Goal: Information Seeking & Learning: Learn about a topic

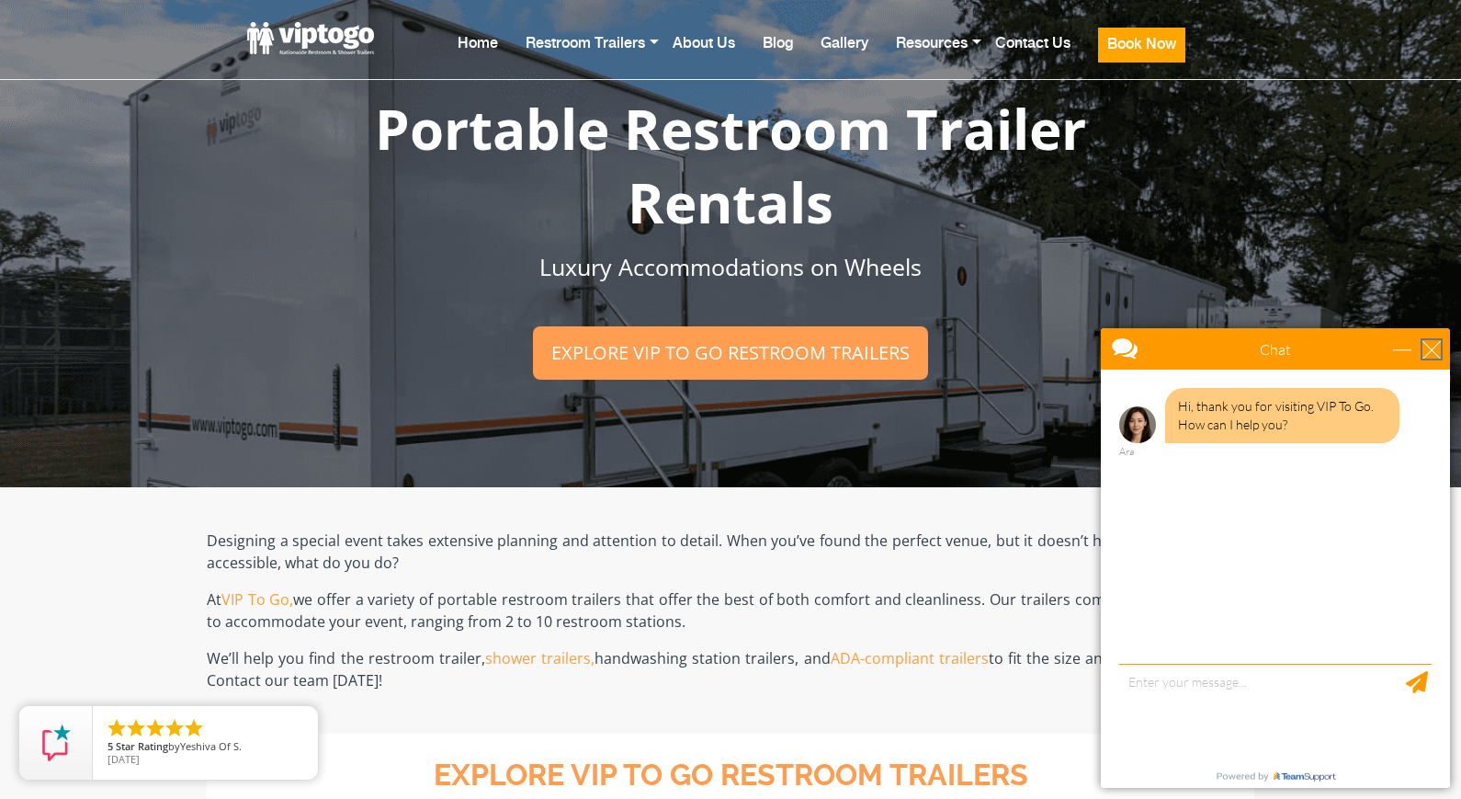
click at [1434, 346] on div "close" at bounding box center [1432, 349] width 18 height 18
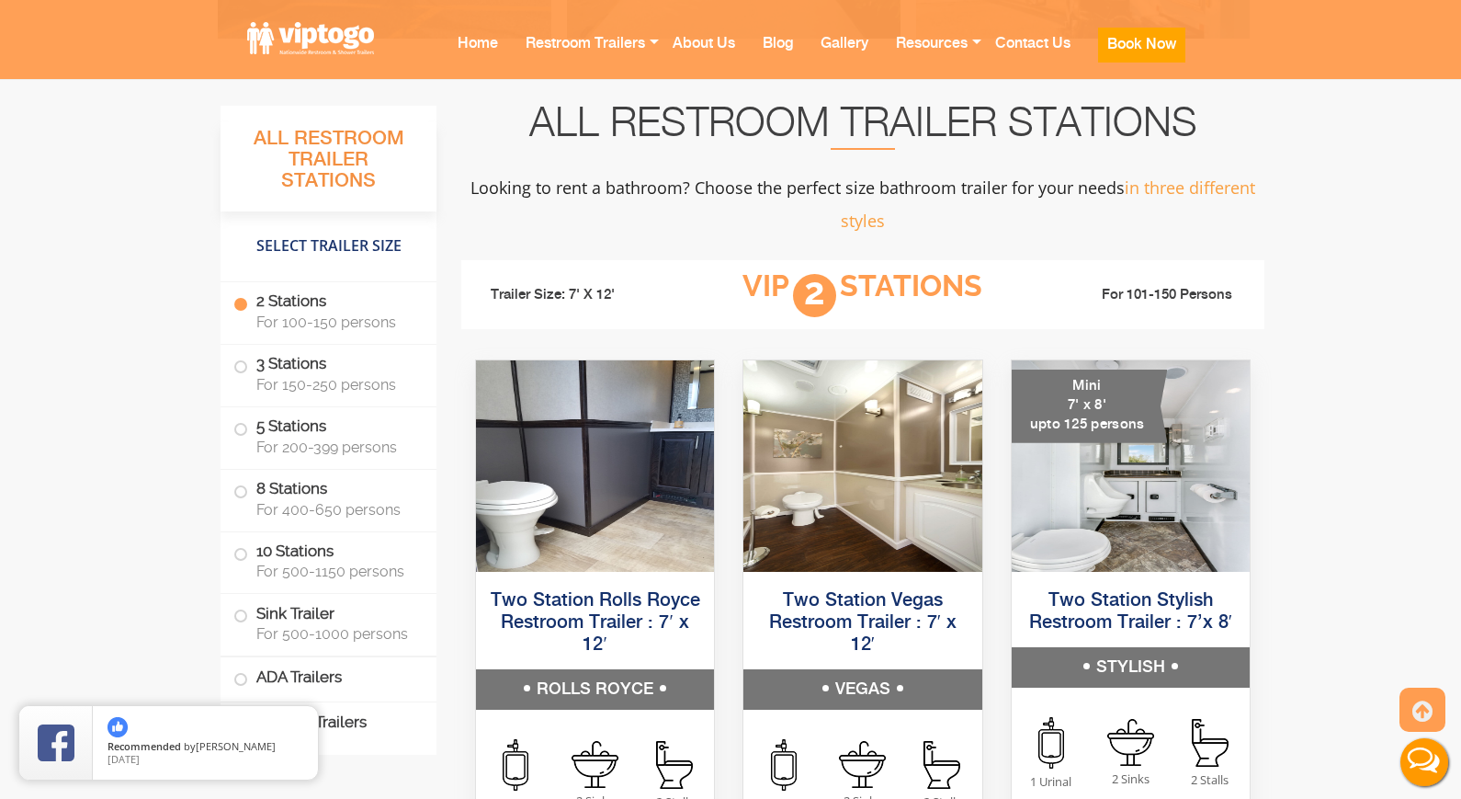
scroll to position [1225, 0]
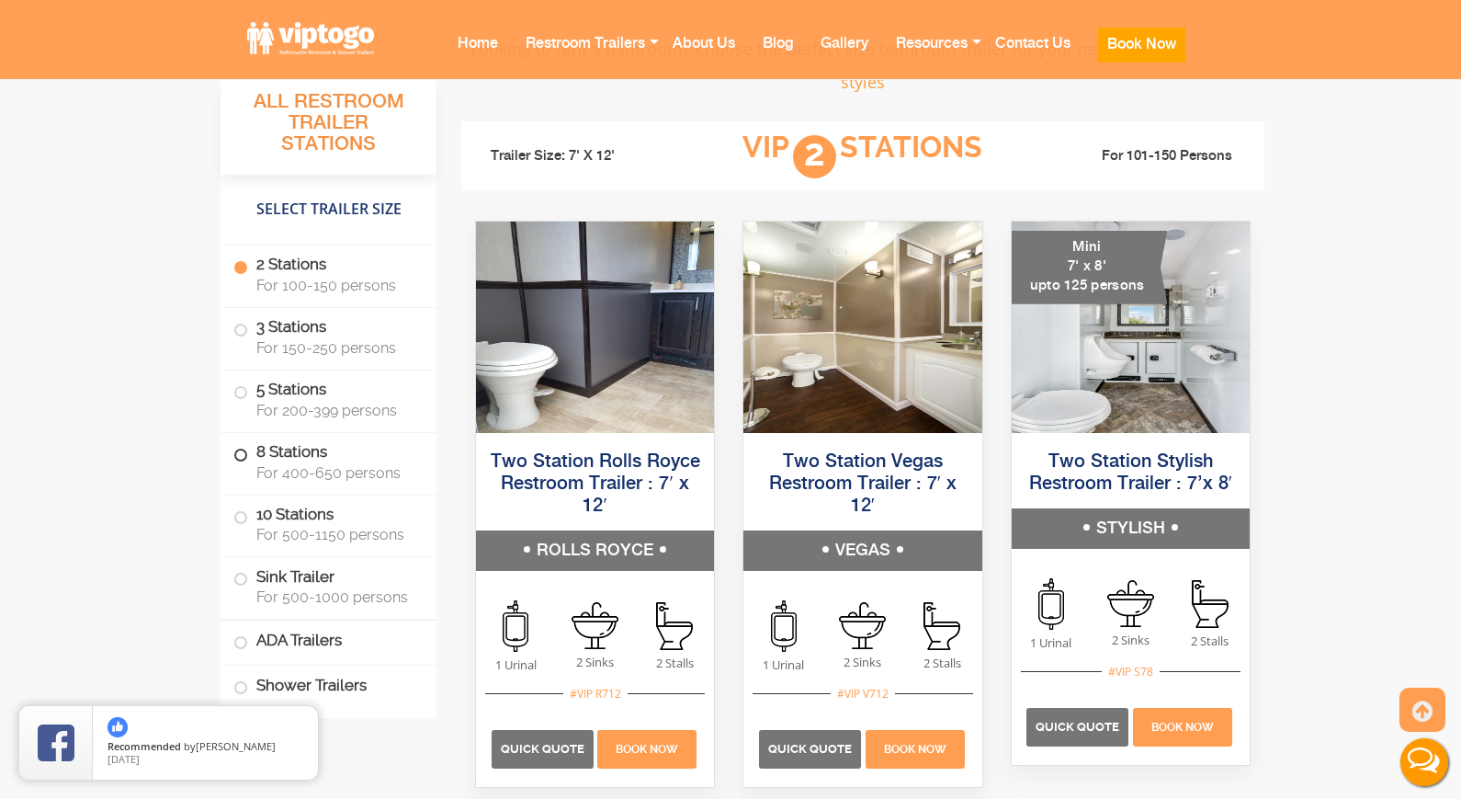
click at [282, 457] on label "8 Stations For 400-650 persons" at bounding box center [328, 461] width 190 height 57
click at [237, 455] on span at bounding box center [240, 454] width 7 height 7
click at [243, 454] on span at bounding box center [240, 454] width 7 height 7
click at [287, 452] on label "8 Stations For 400-650 persons" at bounding box center [328, 461] width 190 height 57
click at [284, 471] on span "For 400-650 persons" at bounding box center [335, 471] width 158 height 17
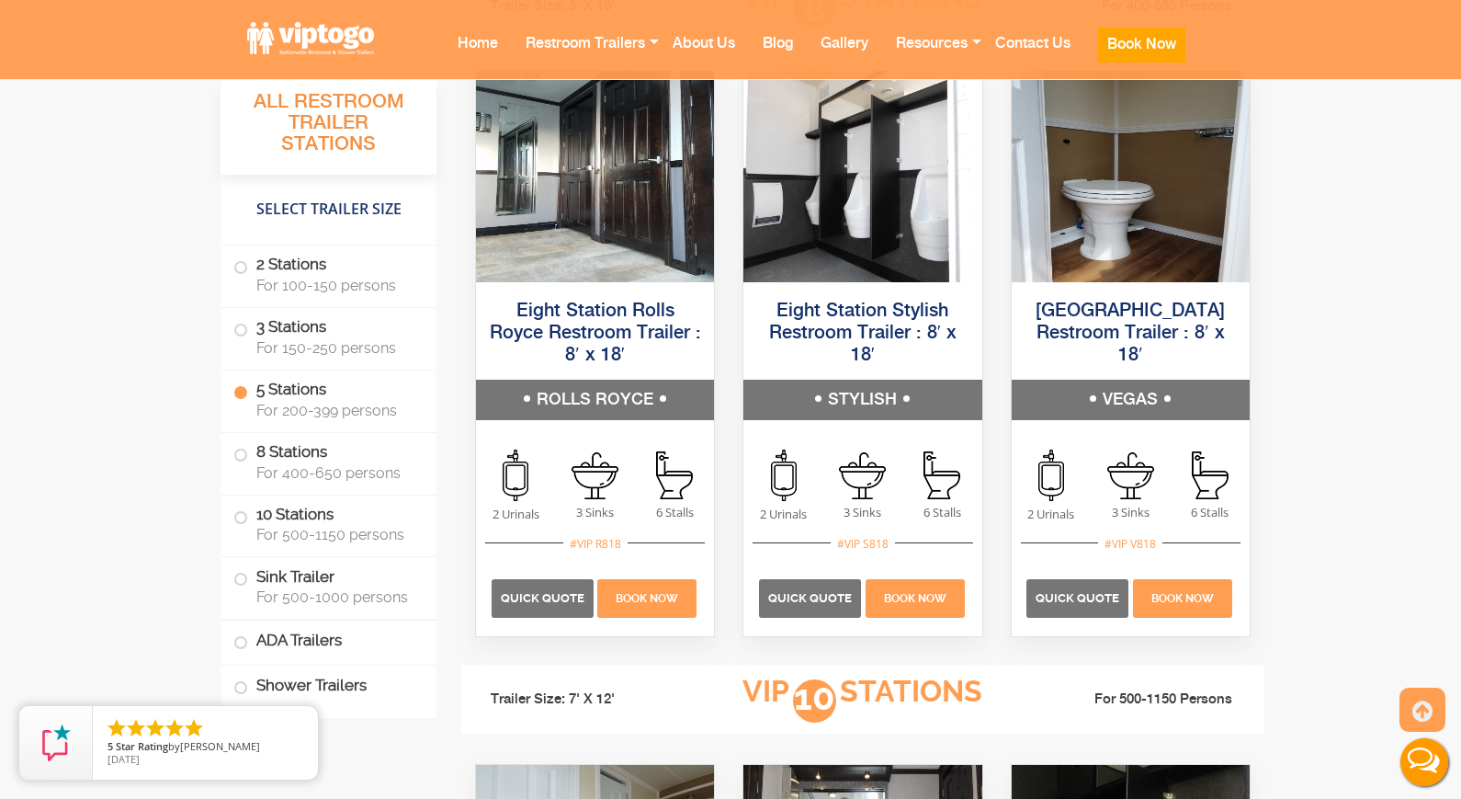
scroll to position [3799, 0]
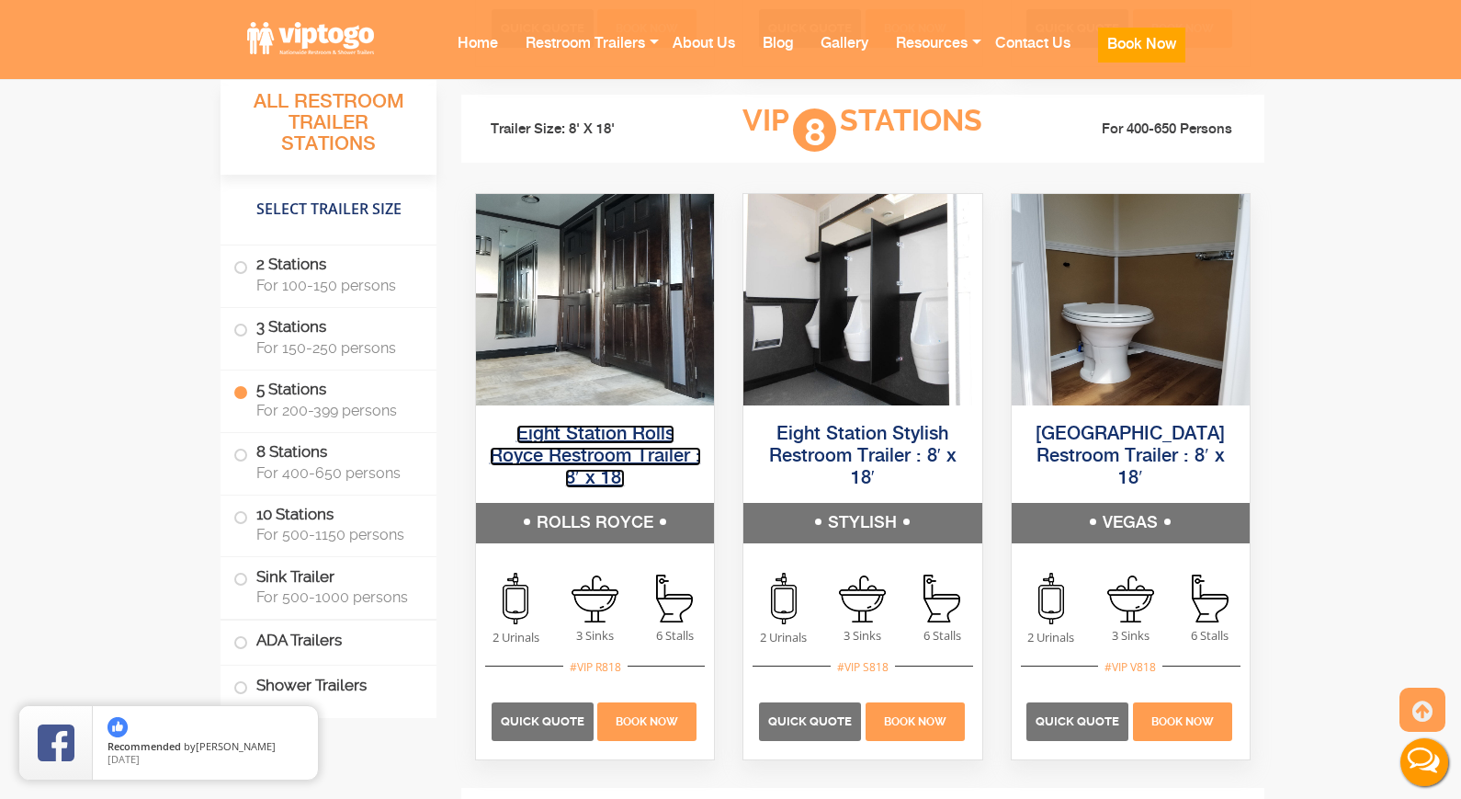
click at [590, 435] on link "Eight Station Rolls Royce Restroom Trailer : 8′ x 18′" at bounding box center [595, 456] width 211 height 63
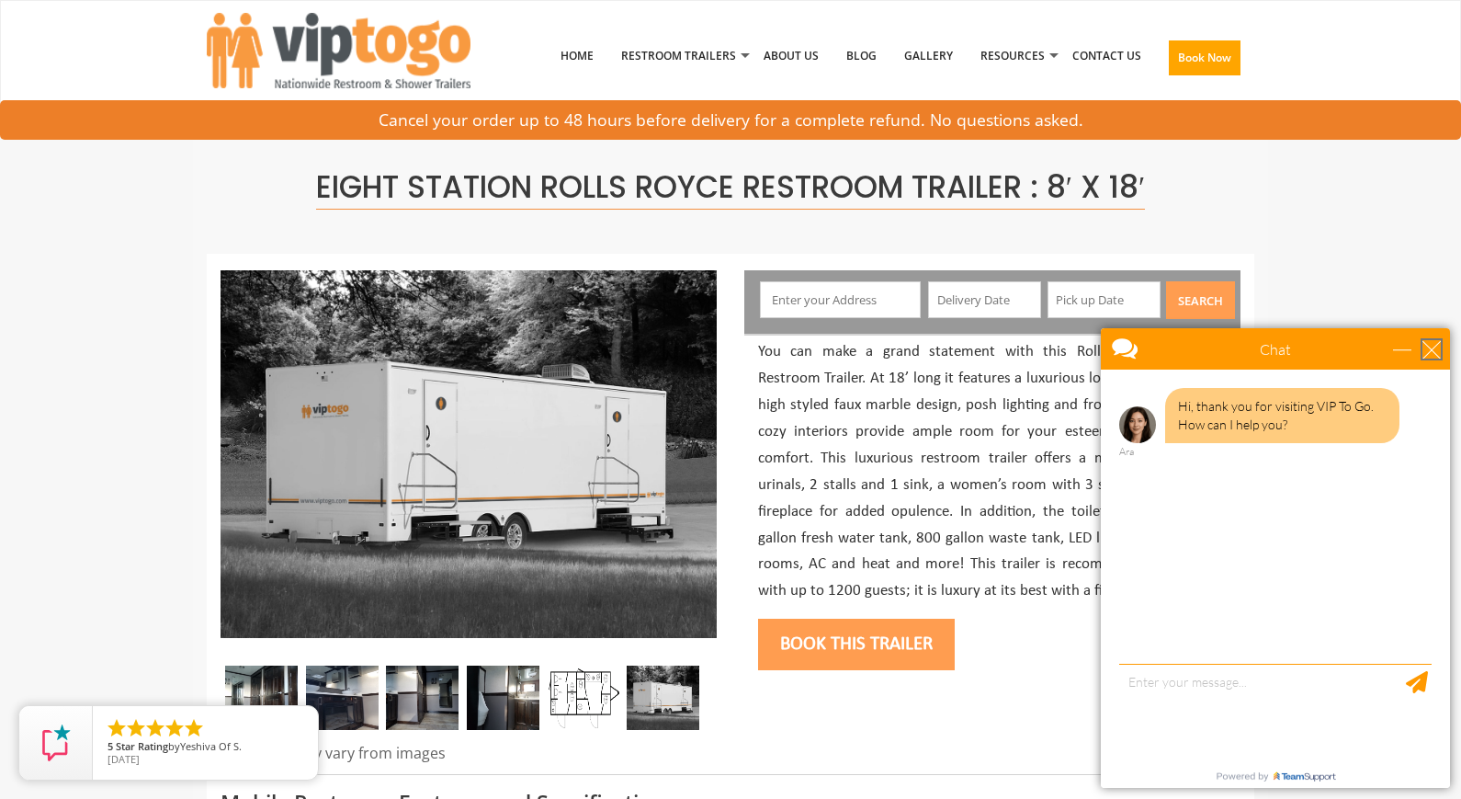
click at [1437, 349] on div "close" at bounding box center [1432, 349] width 18 height 18
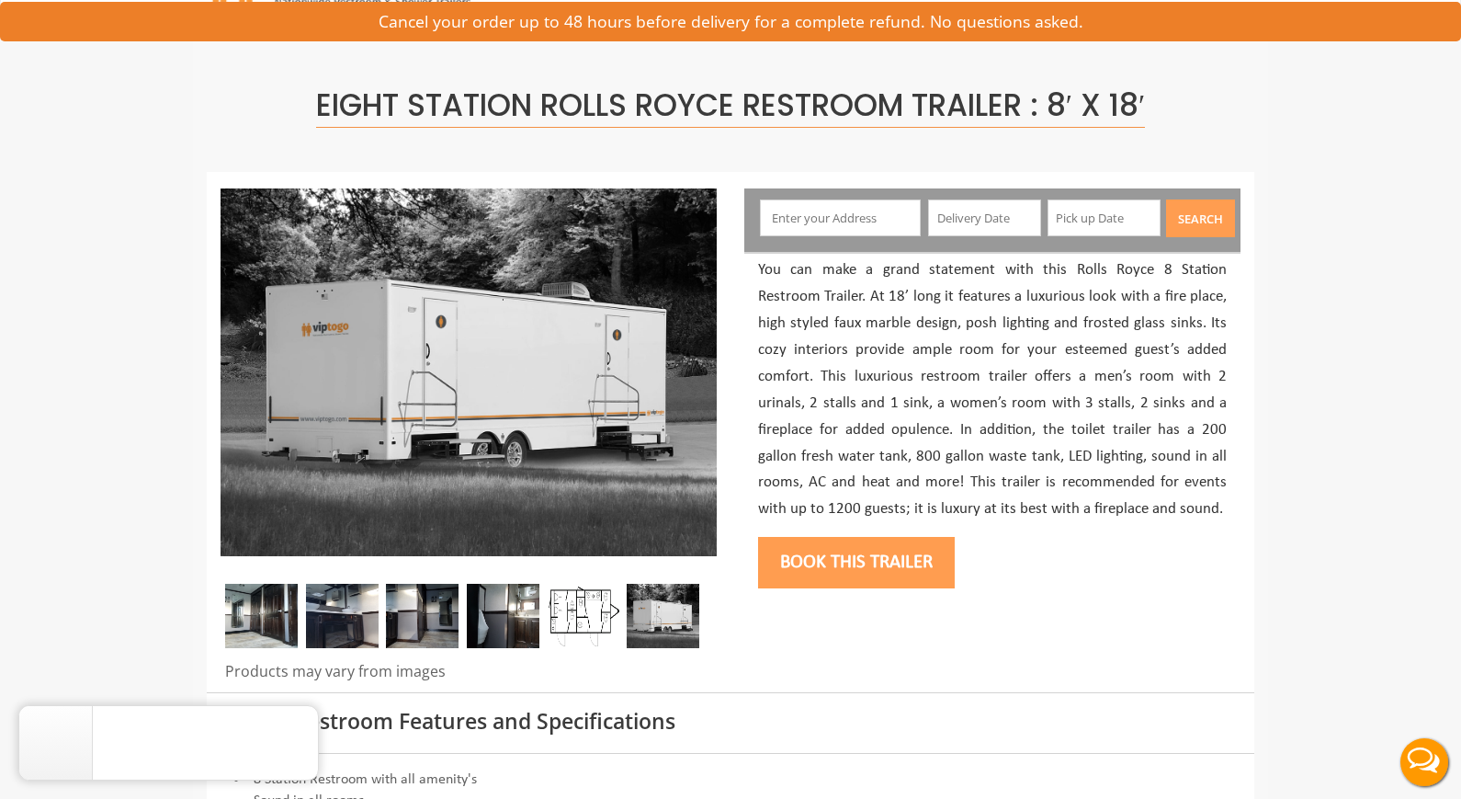
scroll to position [122, 0]
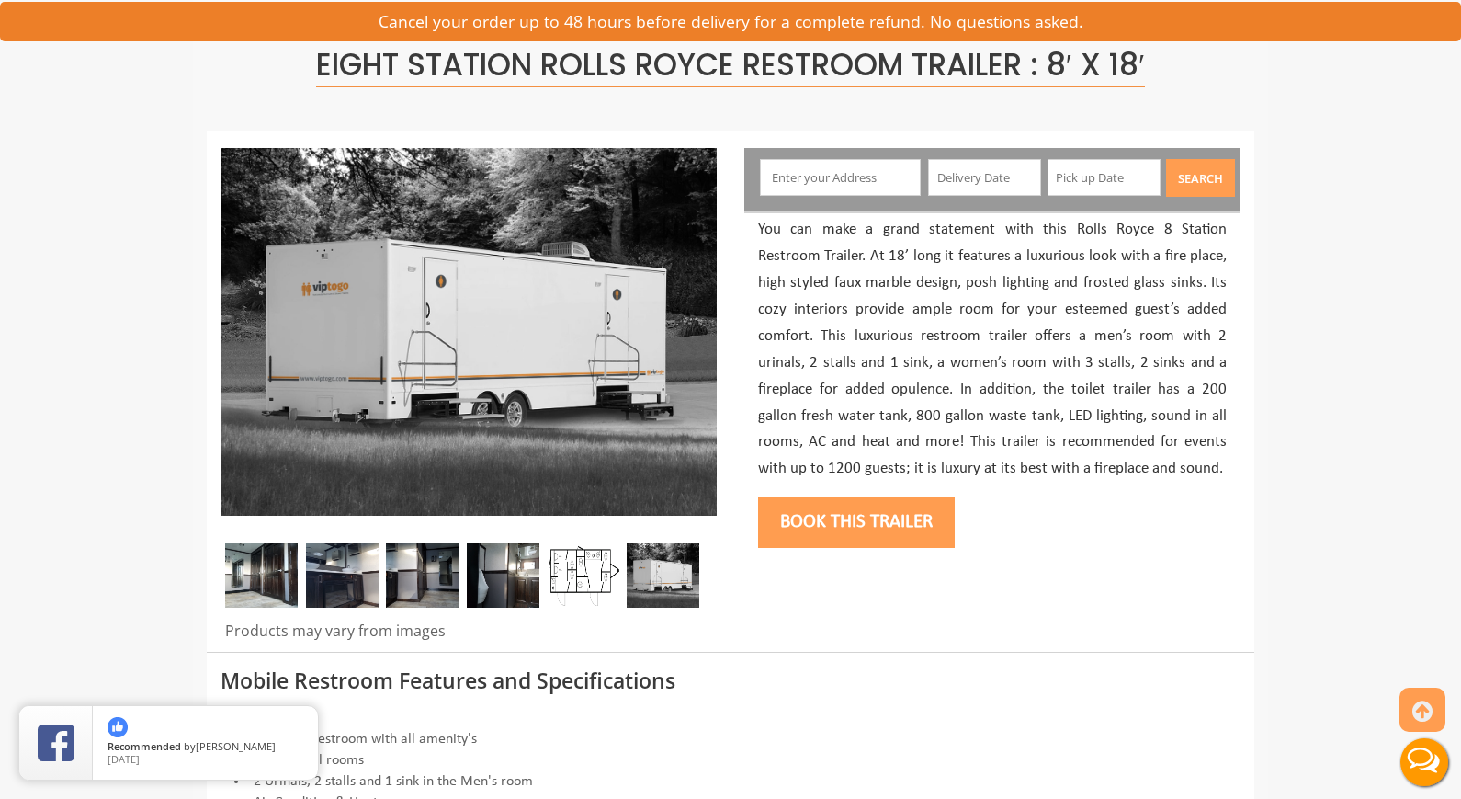
click at [587, 578] on img at bounding box center [583, 575] width 73 height 64
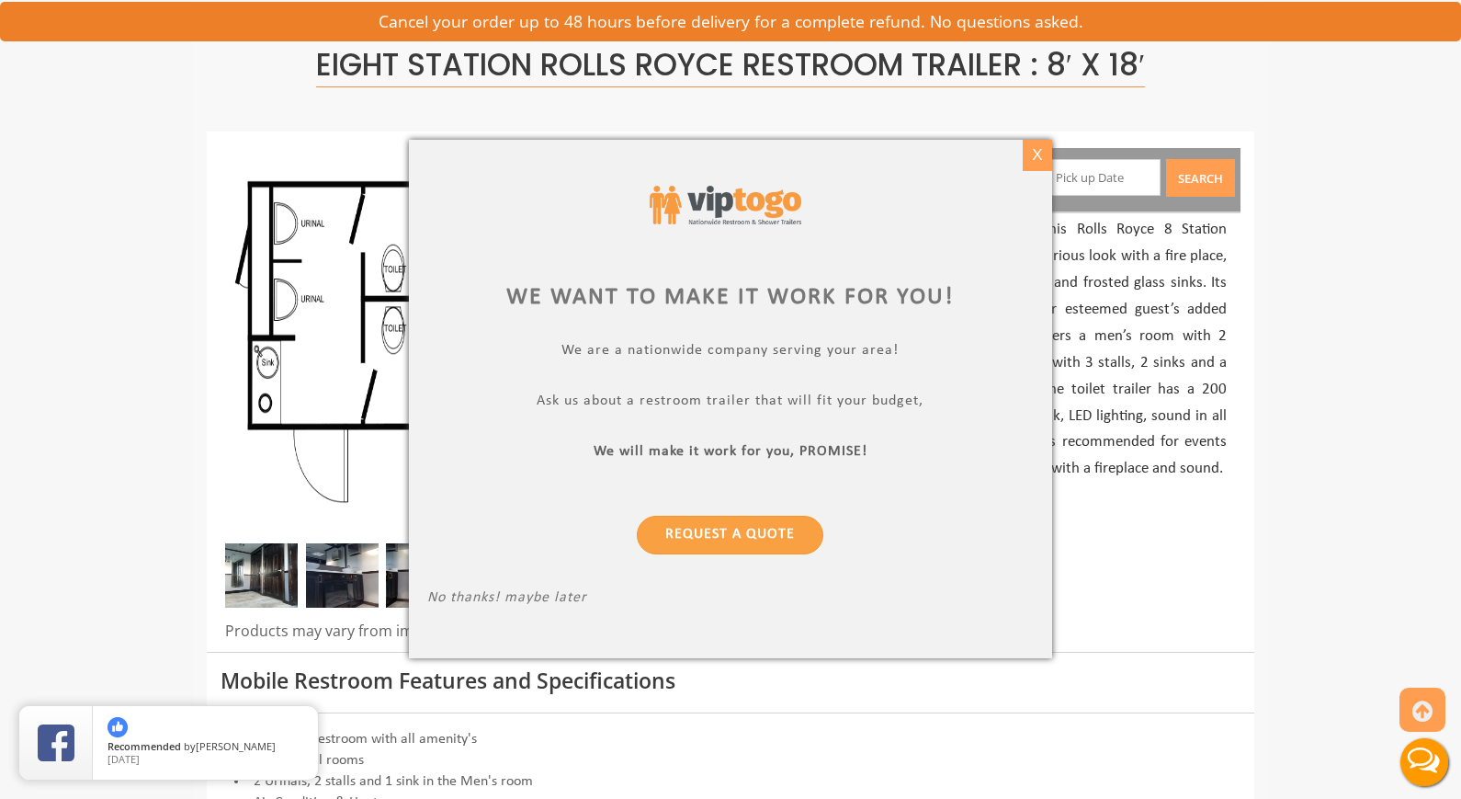
click at [1036, 158] on div "X" at bounding box center [1037, 155] width 28 height 31
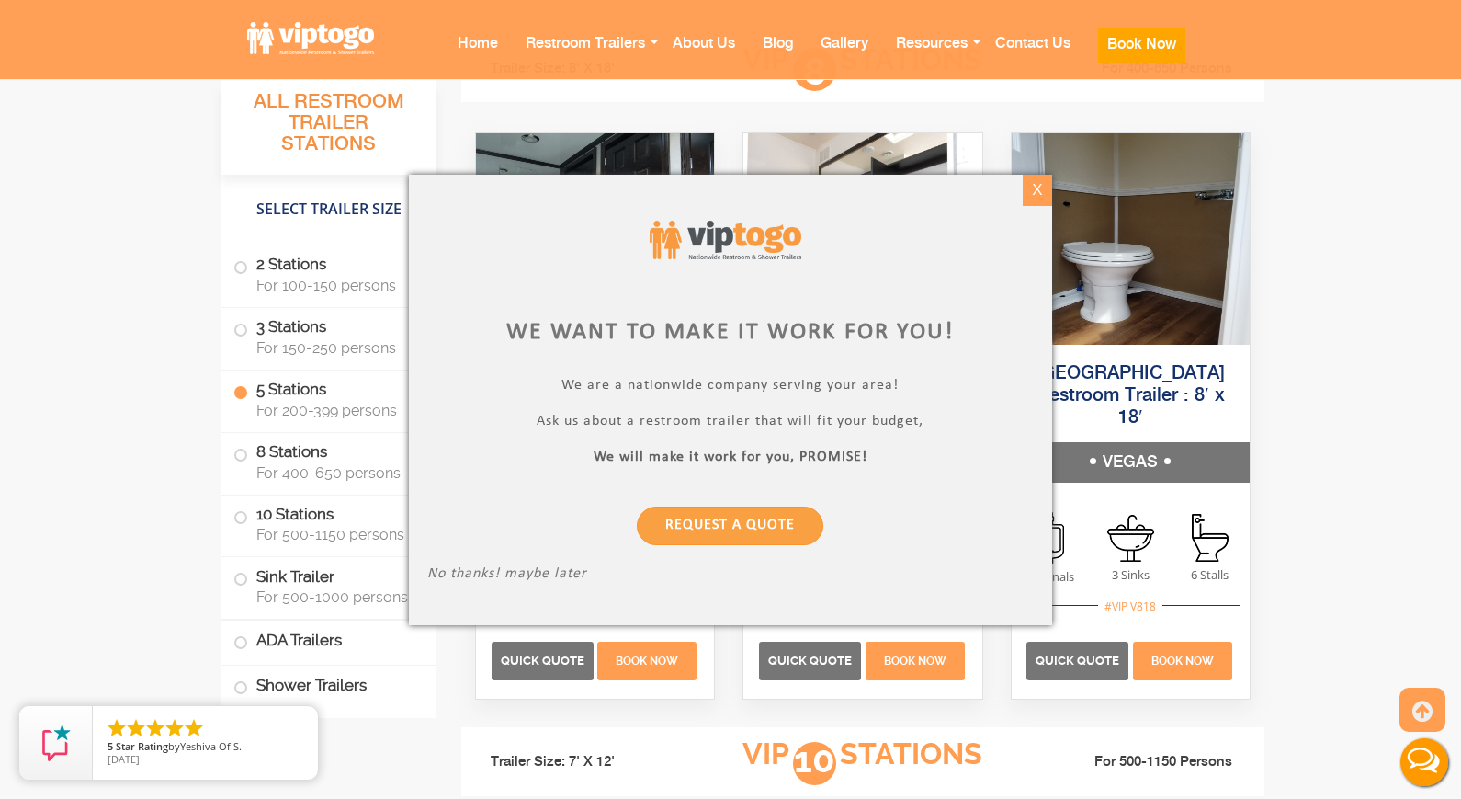
click at [1037, 192] on div "X" at bounding box center [1037, 190] width 28 height 31
